Goal: Information Seeking & Learning: Learn about a topic

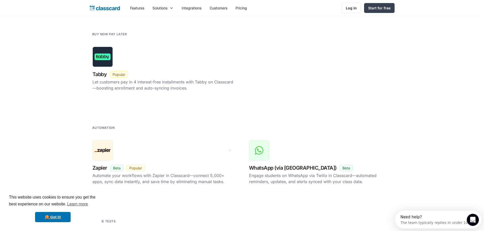
scroll to position [863, 0]
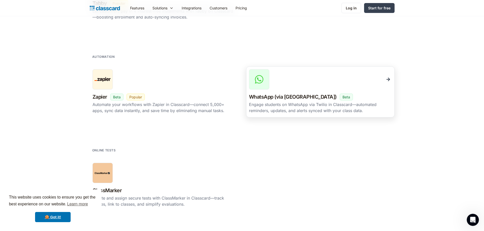
click at [258, 78] on img at bounding box center [259, 79] width 10 height 10
